Goal: Task Accomplishment & Management: Use online tool/utility

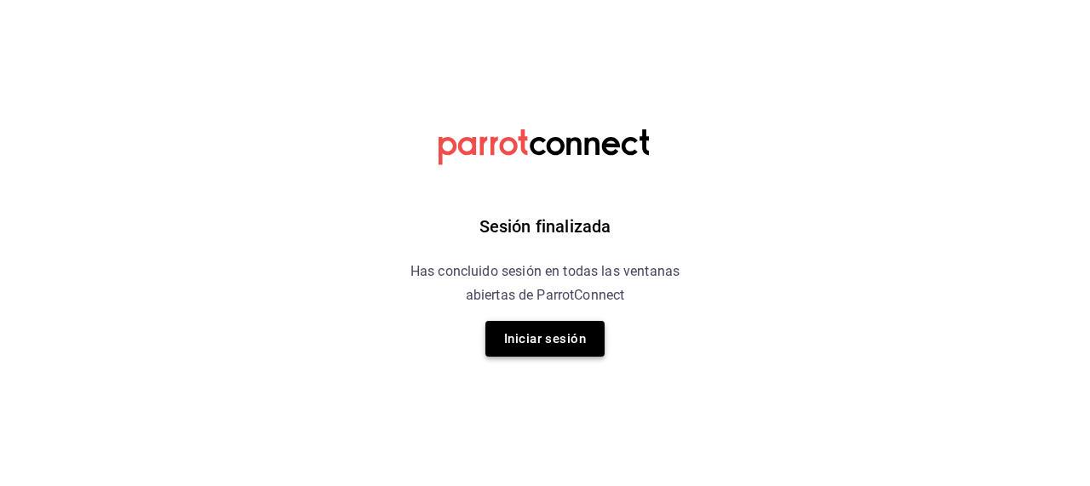
click at [515, 338] on button "Iniciar sesión" at bounding box center [544, 339] width 119 height 36
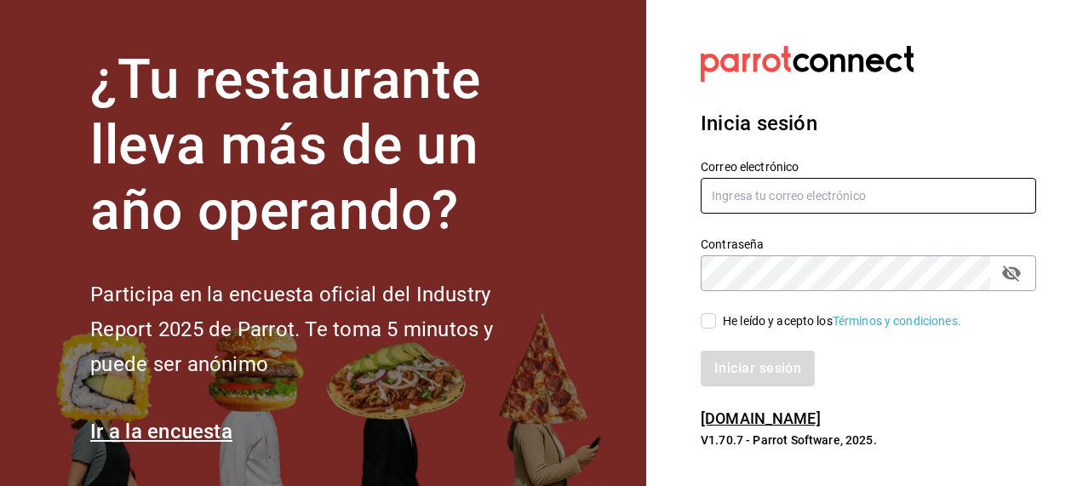
click at [737, 198] on input "text" at bounding box center [868, 196] width 335 height 36
paste input "kevincucalon@gmail.com"
type input "kevincucalon@gmail.com"
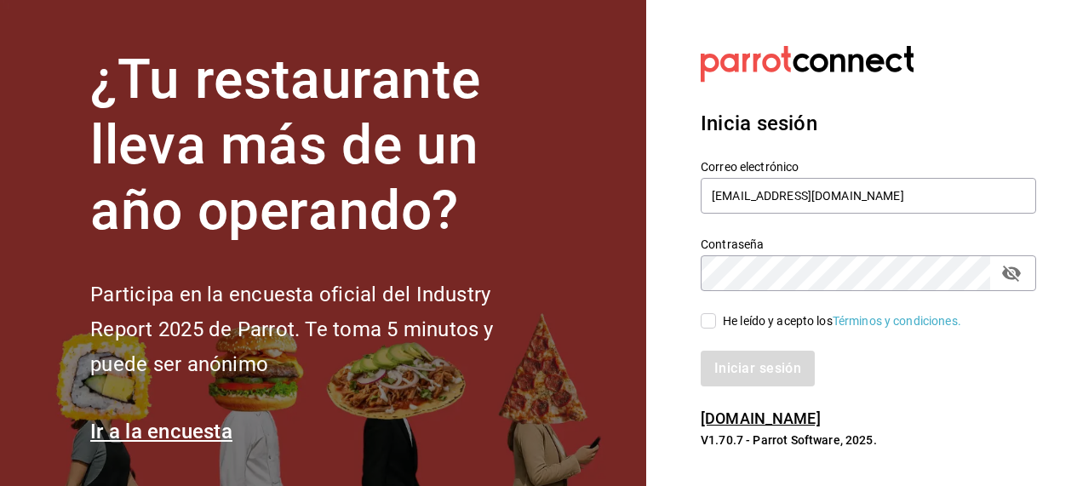
click at [713, 322] on input "He leído y acepto los Términos y condiciones." at bounding box center [708, 320] width 15 height 15
checkbox input "true"
click at [1021, 273] on icon "passwordField" at bounding box center [1011, 273] width 20 height 20
click at [783, 369] on button "Iniciar sesión" at bounding box center [759, 369] width 116 height 36
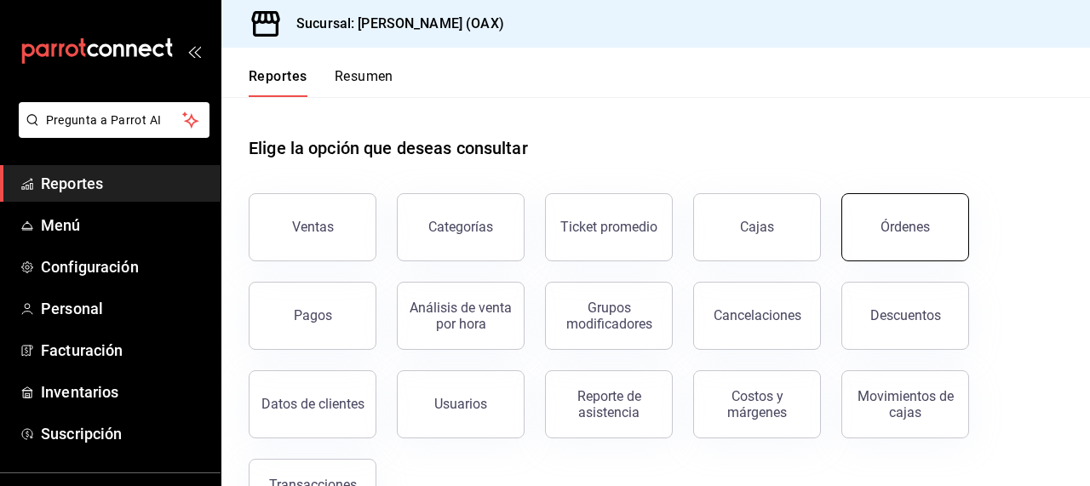
click at [893, 235] on button "Órdenes" at bounding box center [905, 227] width 128 height 68
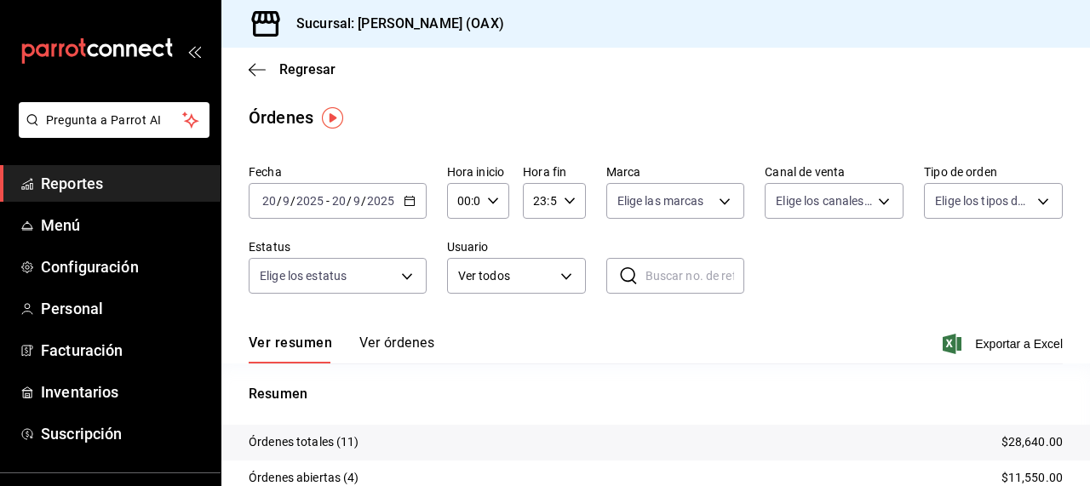
click at [655, 95] on main "Regresar Órdenes Fecha 2025-09-20 20 / 9 / 2025 - 2025-09-20 20 / 9 / 2025 Hora…" at bounding box center [655, 358] width 868 height 621
click at [99, 181] on span "Reportes" at bounding box center [124, 183] width 166 height 23
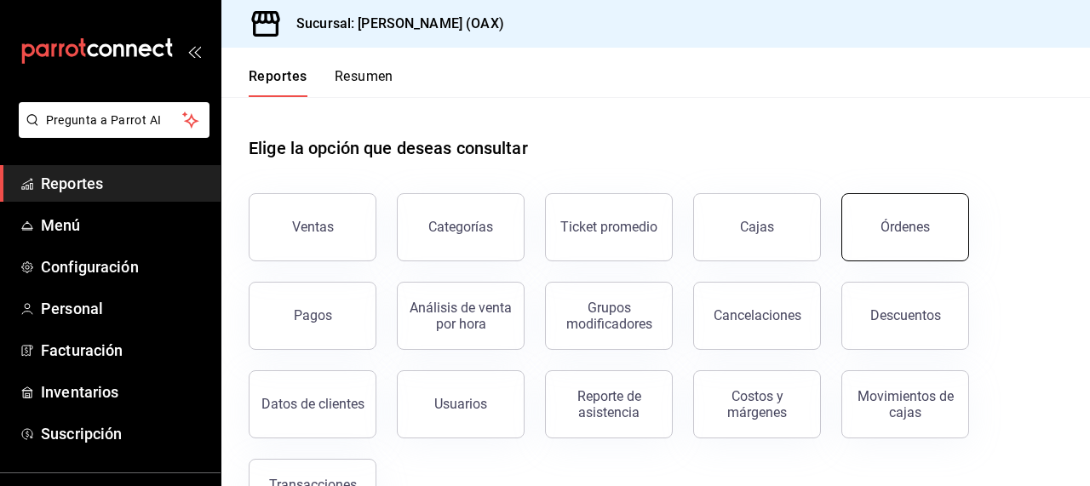
click at [893, 245] on button "Órdenes" at bounding box center [905, 227] width 128 height 68
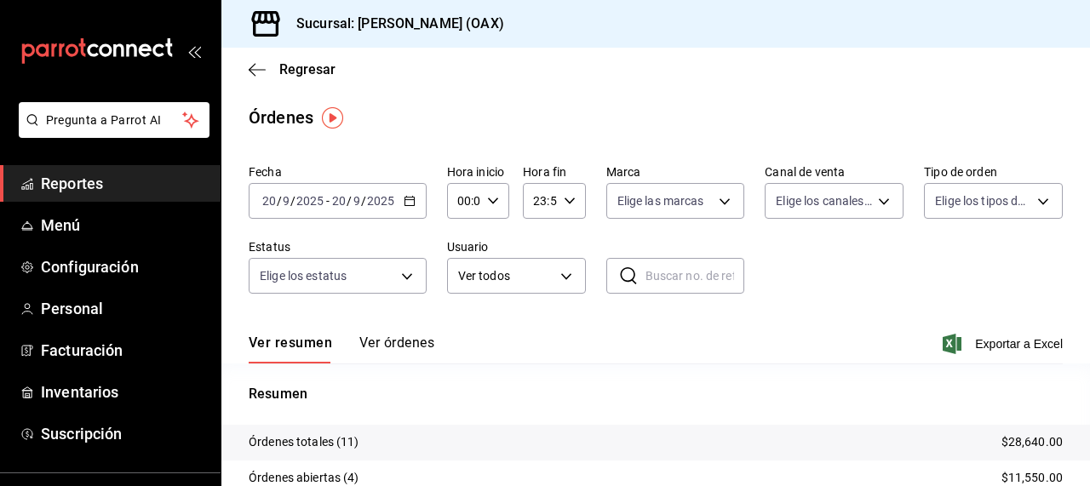
click at [701, 112] on div "Órdenes" at bounding box center [655, 118] width 868 height 26
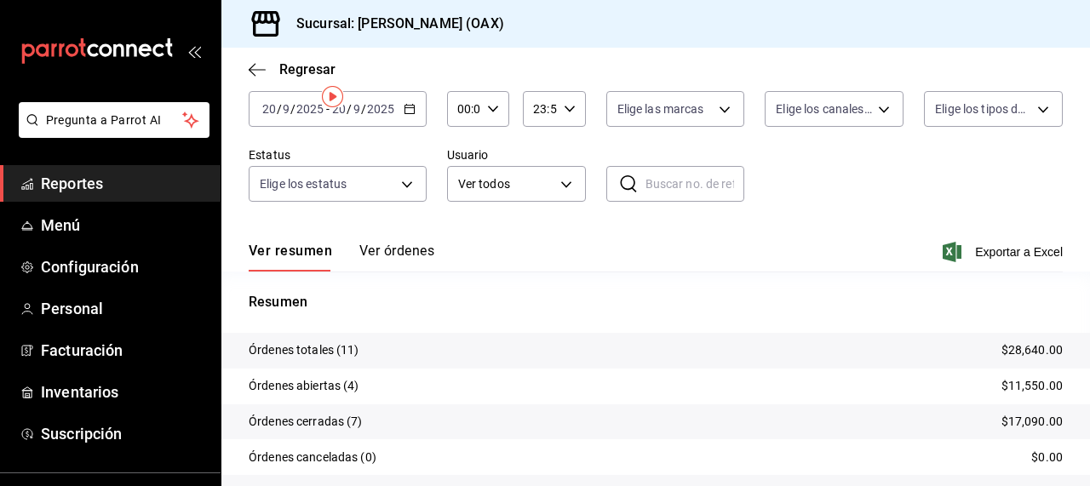
scroll to position [21, 0]
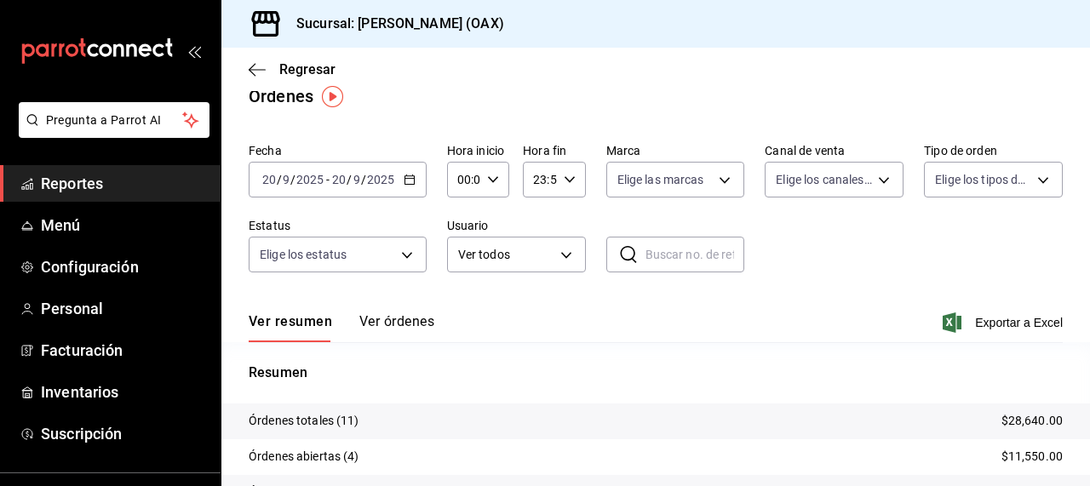
click at [610, 78] on div "Regresar" at bounding box center [655, 69] width 868 height 43
click at [579, 19] on div "Sucursal: [PERSON_NAME] (OAX)" at bounding box center [655, 24] width 868 height 48
click at [506, 49] on div "Regresar" at bounding box center [655, 69] width 868 height 43
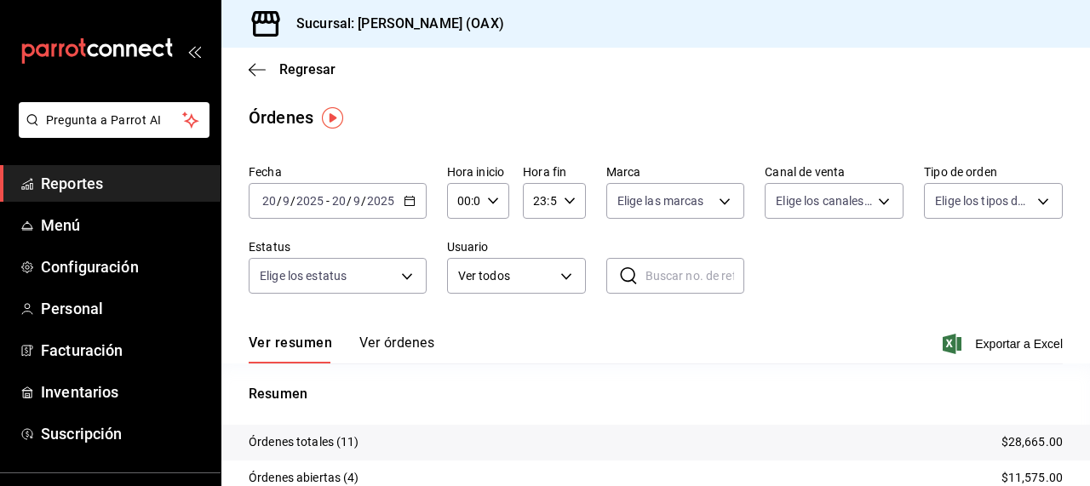
click at [570, 94] on main "Regresar Órdenes Fecha 2025-09-20 20 / 9 / 2025 - 2025-09-20 20 / 9 / 2025 Hora…" at bounding box center [655, 358] width 868 height 621
click at [667, 52] on div "Regresar" at bounding box center [655, 69] width 868 height 43
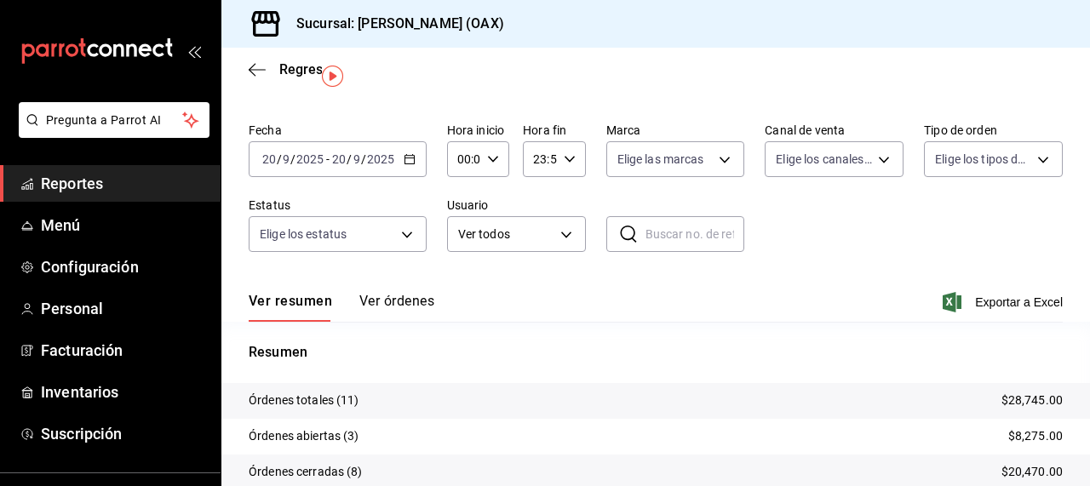
scroll to position [45, 0]
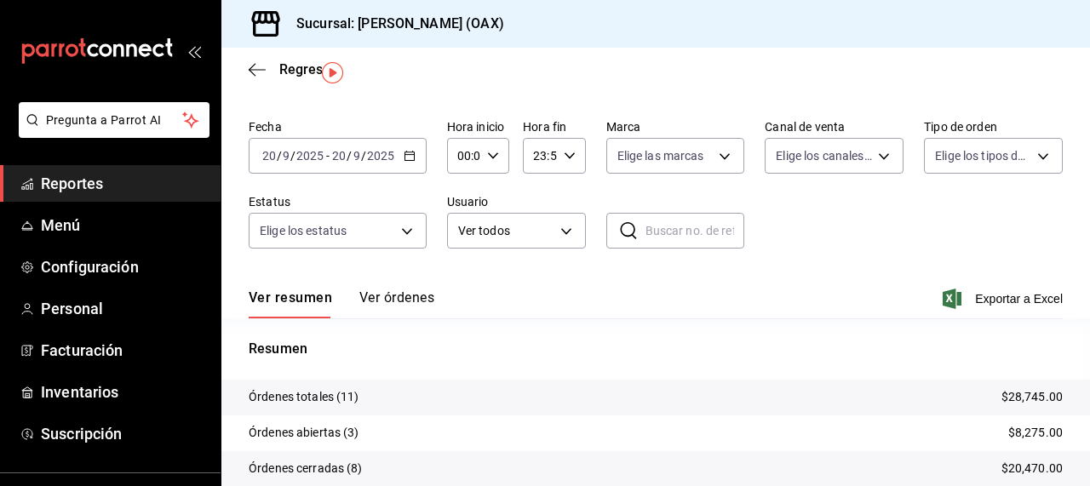
click at [719, 43] on div "Sucursal: [PERSON_NAME] (OAX)" at bounding box center [655, 24] width 868 height 48
